Goal: Task Accomplishment & Management: Manage account settings

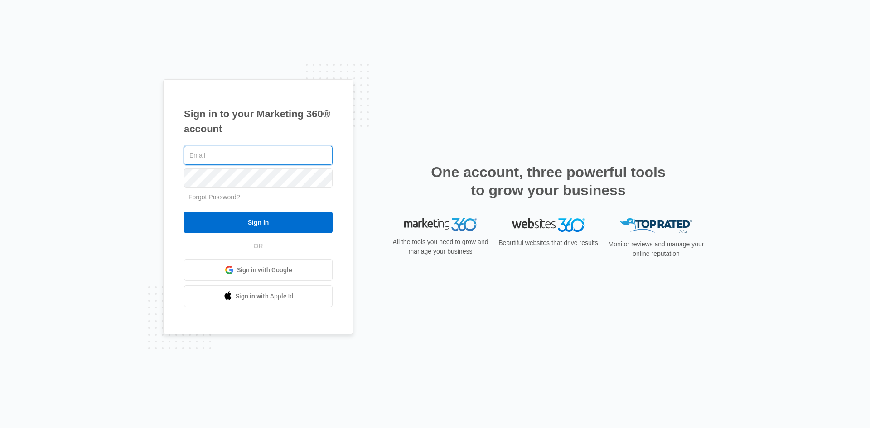
click at [231, 161] on input "text" at bounding box center [258, 155] width 149 height 19
type input "[PERSON_NAME][EMAIL_ADDRESS][DOMAIN_NAME]"
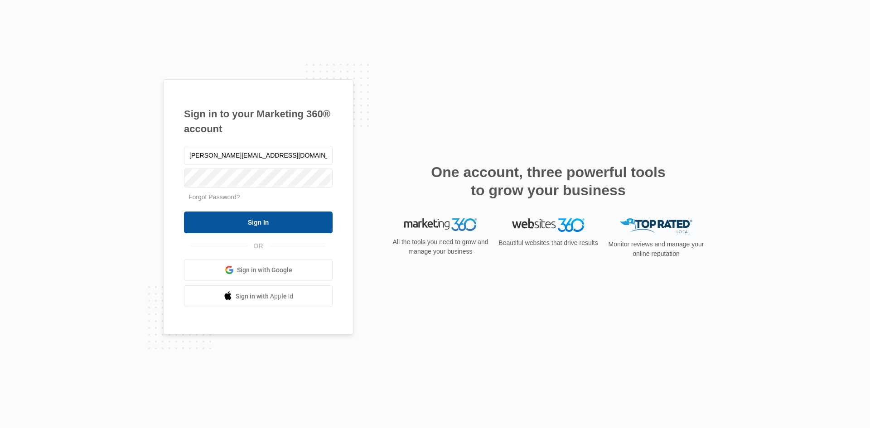
click at [237, 226] on input "Sign In" at bounding box center [258, 223] width 149 height 22
